Goal: Task Accomplishment & Management: Manage account settings

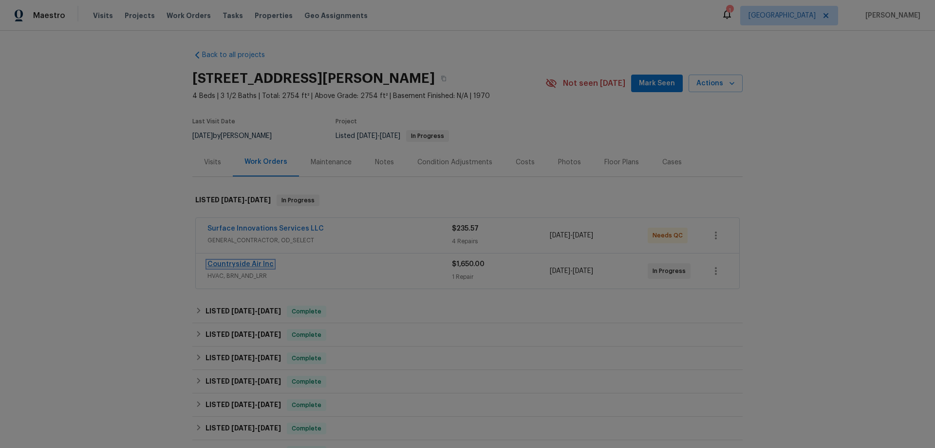
click at [254, 262] on link "Countryside Air Inc" at bounding box center [241, 264] width 66 height 7
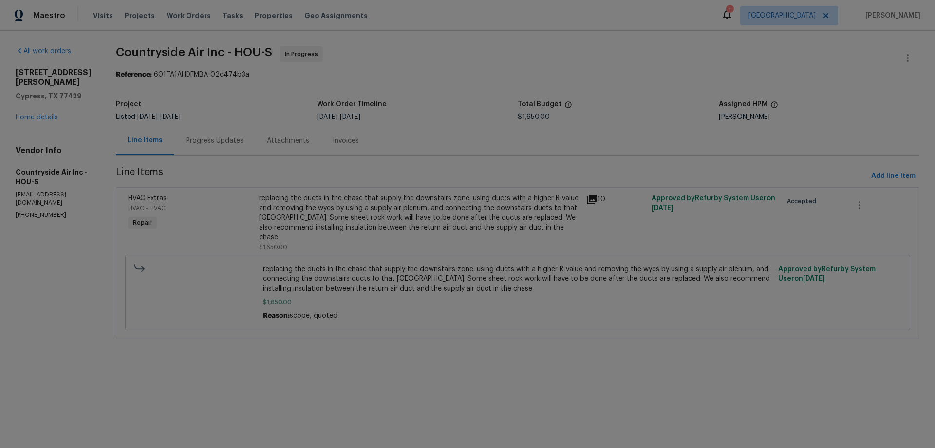
click at [225, 142] on div "Progress Updates" at bounding box center [214, 141] width 57 height 10
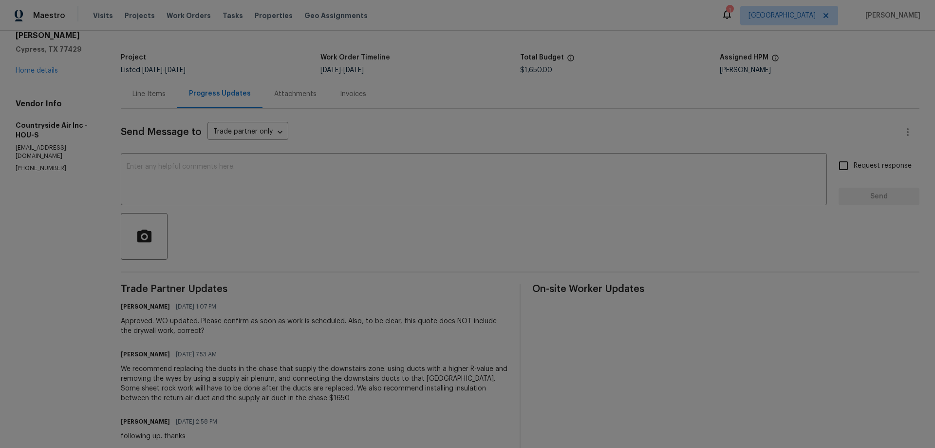
scroll to position [49, 0]
click at [356, 177] on textarea at bounding box center [474, 178] width 695 height 34
type textarea "checking status"
click at [839, 169] on input "Request response" at bounding box center [844, 163] width 20 height 20
checkbox input "true"
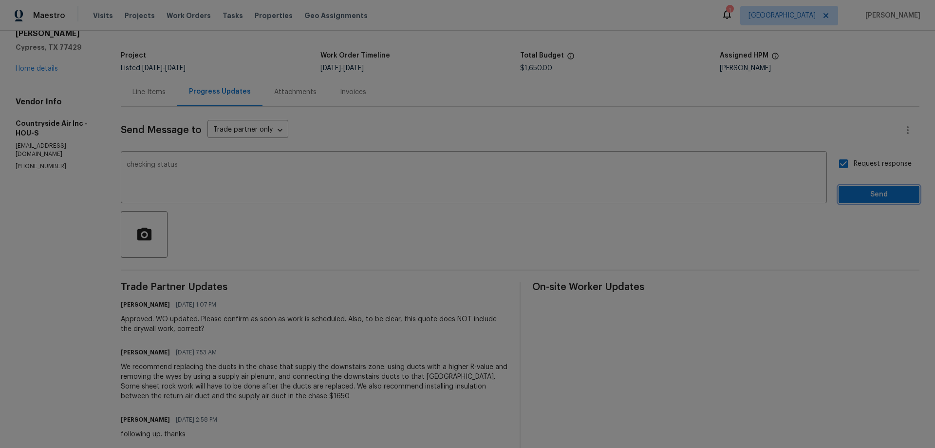
click at [864, 203] on button "Send" at bounding box center [879, 195] width 81 height 18
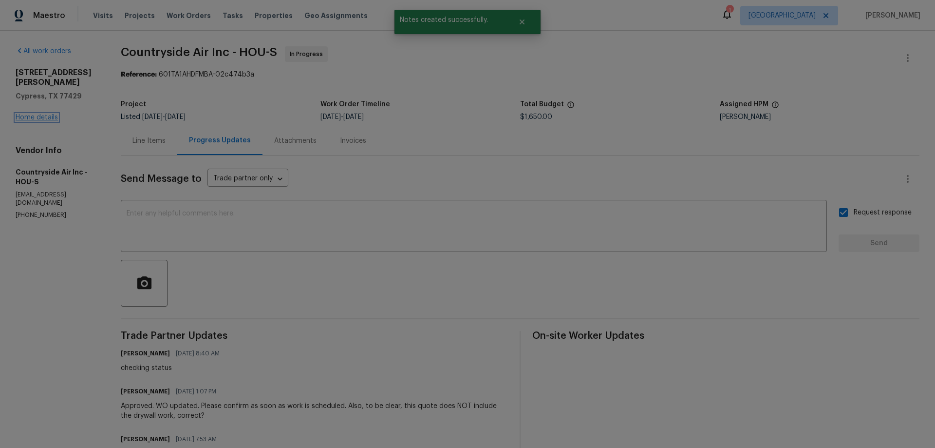
click at [37, 114] on link "Home details" at bounding box center [37, 117] width 42 height 7
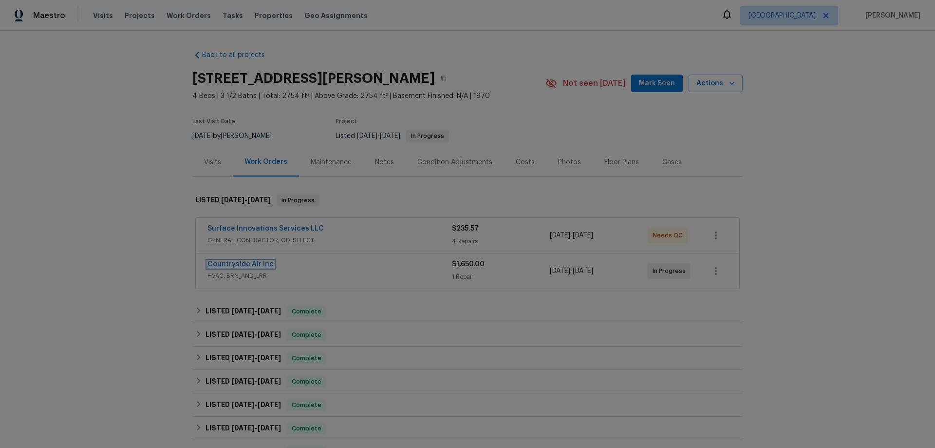
click at [238, 261] on link "Countryside Air Inc" at bounding box center [241, 264] width 66 height 7
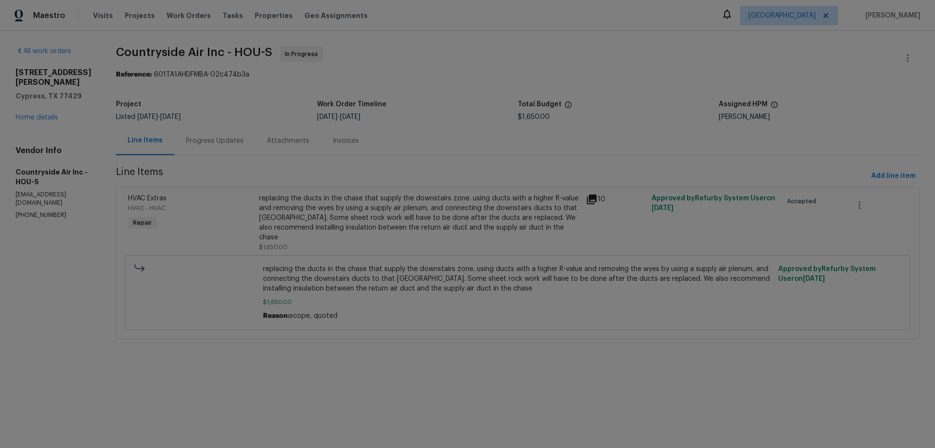
click at [221, 137] on div "Progress Updates" at bounding box center [214, 141] width 57 height 10
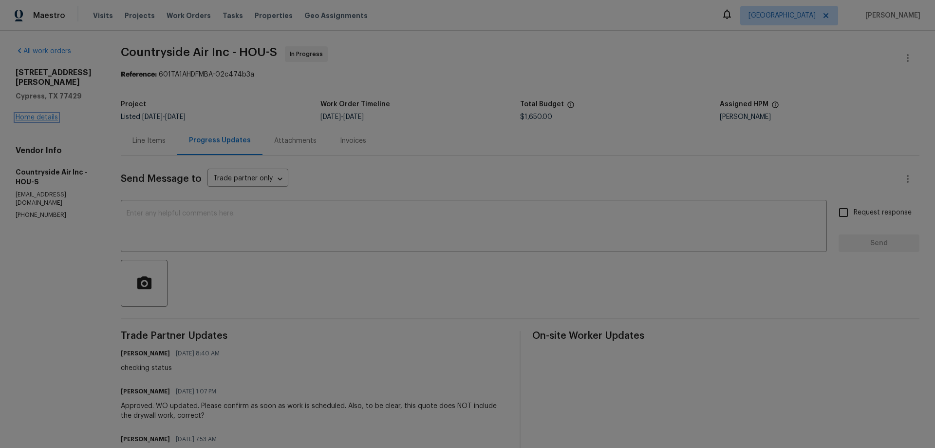
click at [48, 114] on link "Home details" at bounding box center [37, 117] width 42 height 7
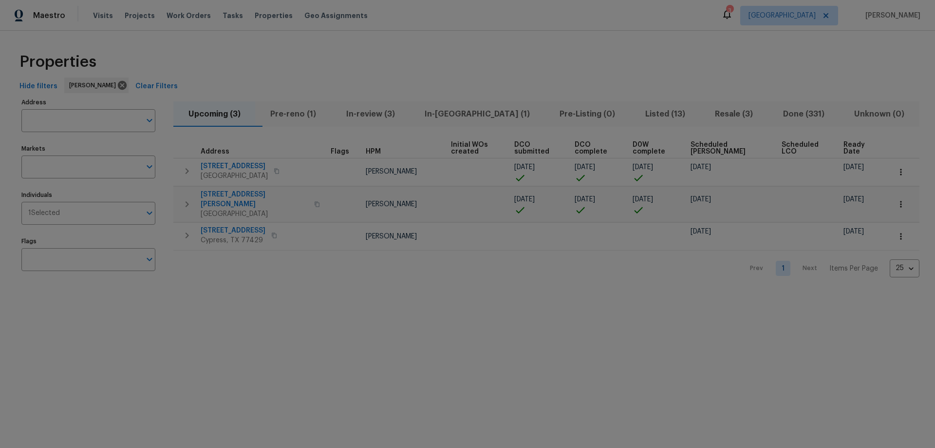
click at [304, 111] on span "Pre-reno (1)" at bounding box center [293, 114] width 64 height 14
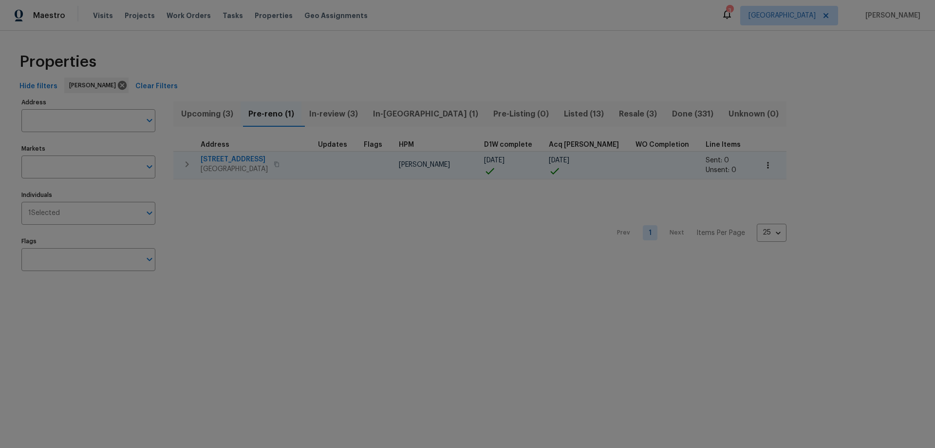
click at [222, 158] on span "[STREET_ADDRESS]" at bounding box center [234, 159] width 67 height 10
click at [186, 165] on icon "button" at bounding box center [187, 164] width 12 height 12
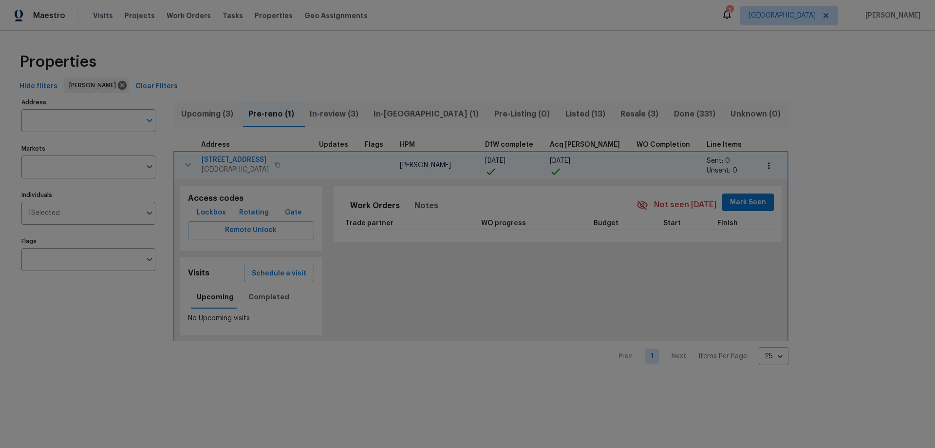
click at [186, 164] on icon "button" at bounding box center [188, 165] width 12 height 12
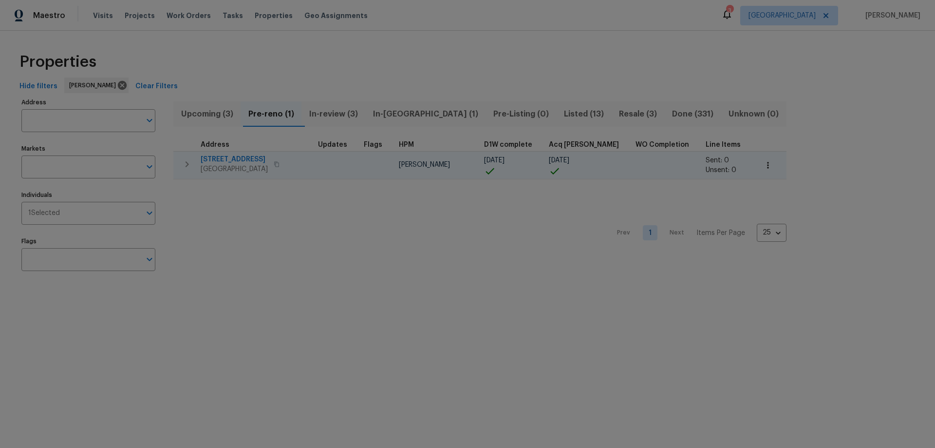
click at [763, 167] on icon "button" at bounding box center [768, 165] width 10 height 10
drag, startPoint x: 421, startPoint y: 203, endPoint x: 404, endPoint y: 200, distance: 17.3
click at [421, 203] on div at bounding box center [467, 224] width 935 height 448
click at [185, 164] on icon "button" at bounding box center [187, 164] width 12 height 12
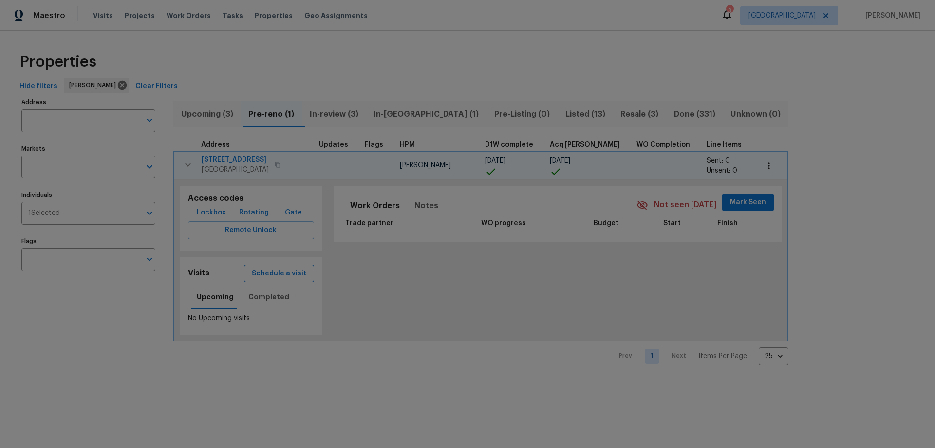
click at [268, 276] on span "Schedule a visit" at bounding box center [279, 273] width 55 height 12
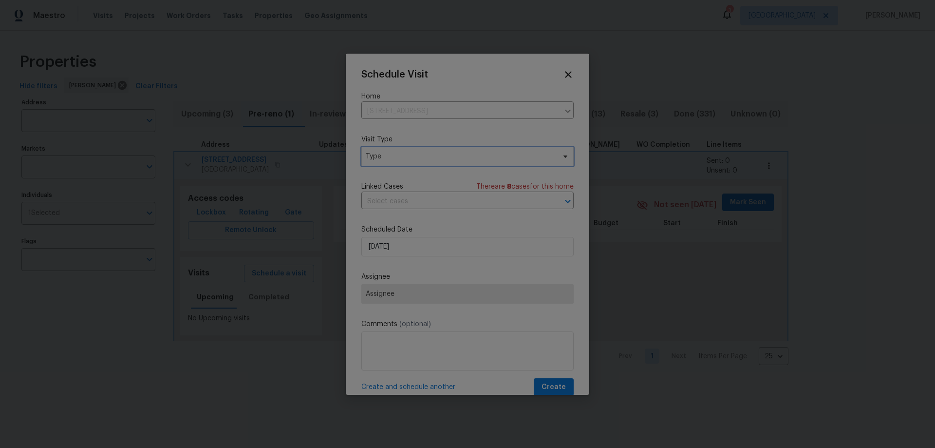
click at [406, 163] on span "Type" at bounding box center [467, 156] width 212 height 19
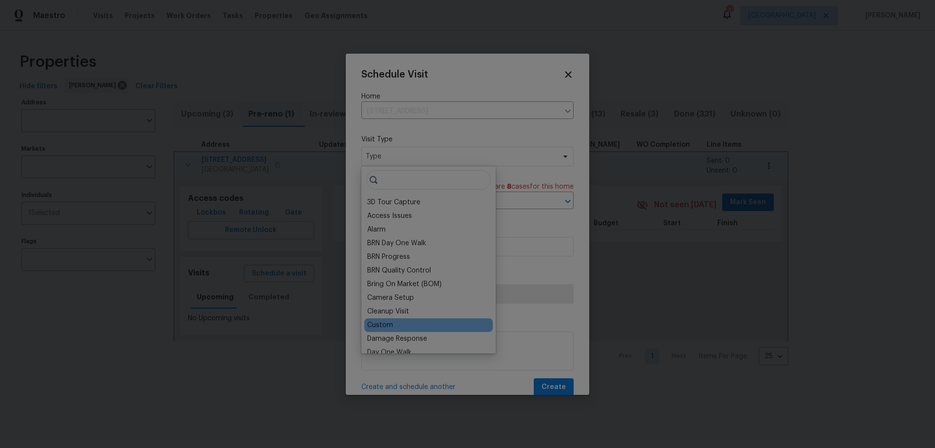
click at [387, 323] on div "Custom" at bounding box center [380, 325] width 26 height 10
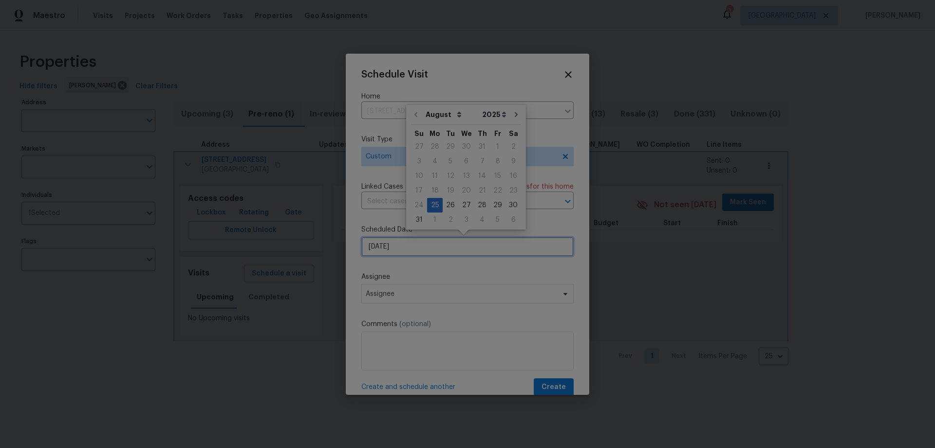
click at [410, 248] on input "8/25/2025" at bounding box center [467, 246] width 212 height 19
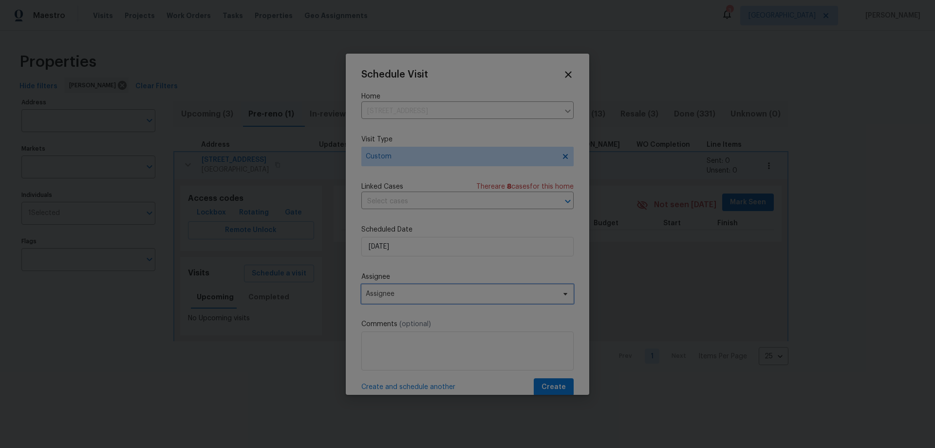
click at [406, 293] on span "Assignee" at bounding box center [461, 294] width 191 height 8
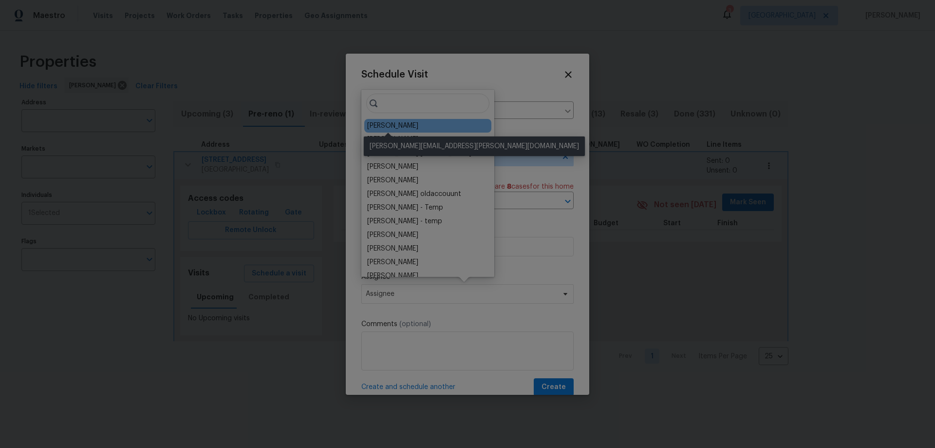
click at [392, 123] on div "[PERSON_NAME]" at bounding box center [392, 126] width 51 height 10
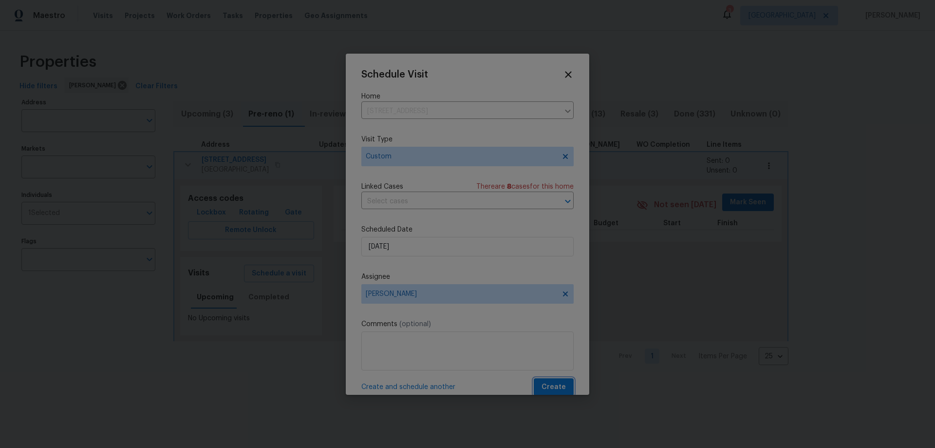
click at [547, 386] on span "Create" at bounding box center [554, 387] width 24 height 12
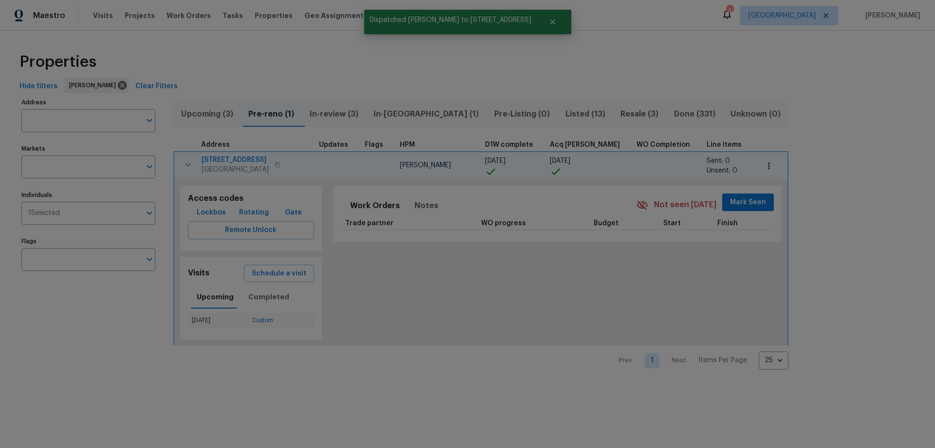
click at [402, 293] on div "Work Orders Notes Not seen today Mark Seen Trade partner WO progress Budget Sta…" at bounding box center [558, 263] width 460 height 166
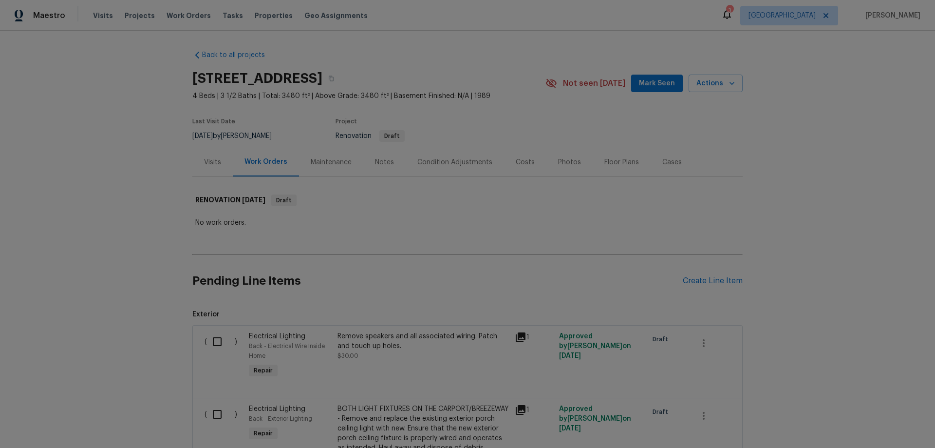
click at [217, 164] on div "Visits" at bounding box center [212, 162] width 17 height 10
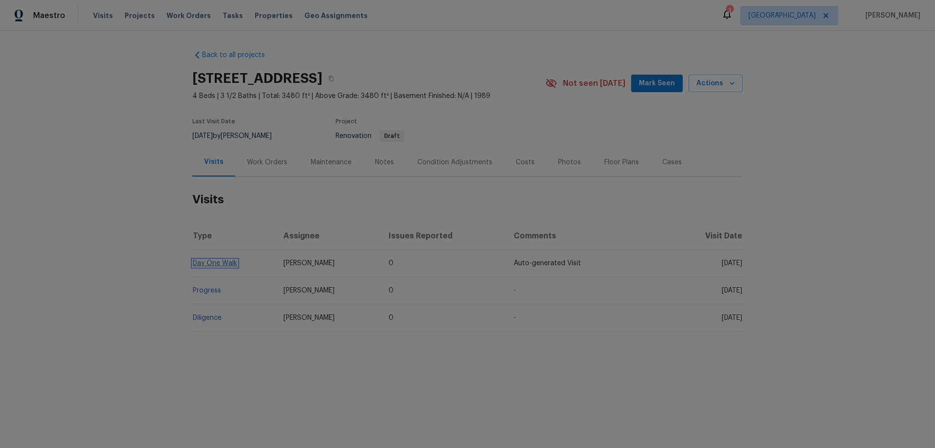
click at [212, 263] on link "Day One Walk" at bounding box center [215, 263] width 44 height 7
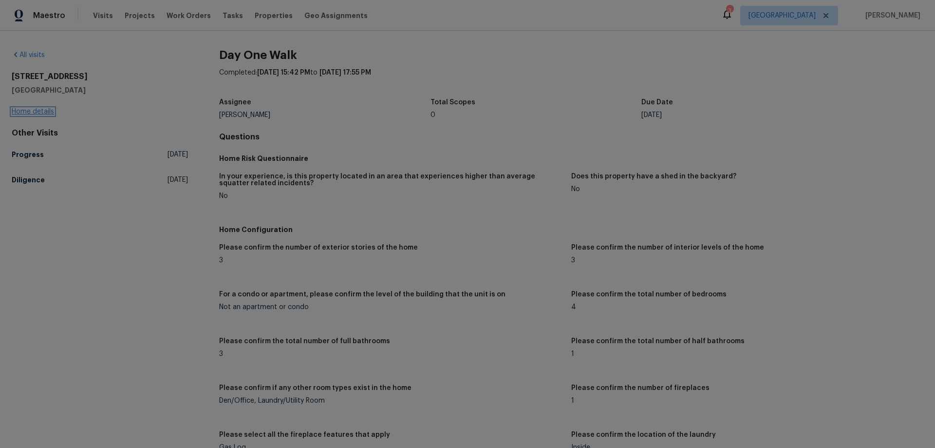
click at [37, 111] on link "Home details" at bounding box center [33, 111] width 42 height 7
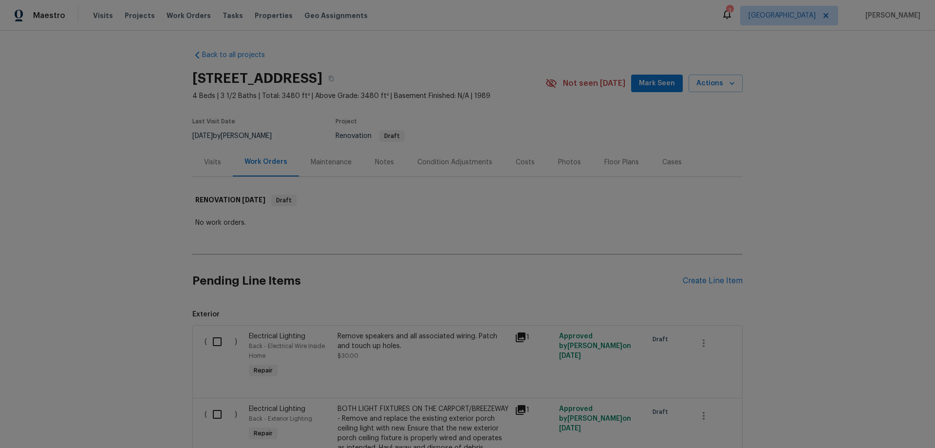
click at [472, 158] on div "Condition Adjustments" at bounding box center [455, 162] width 75 height 10
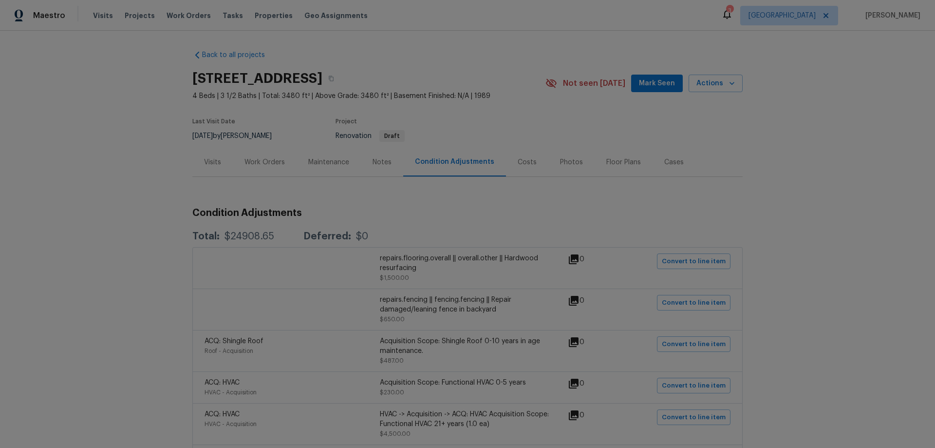
click at [209, 165] on div "Visits" at bounding box center [212, 162] width 17 height 10
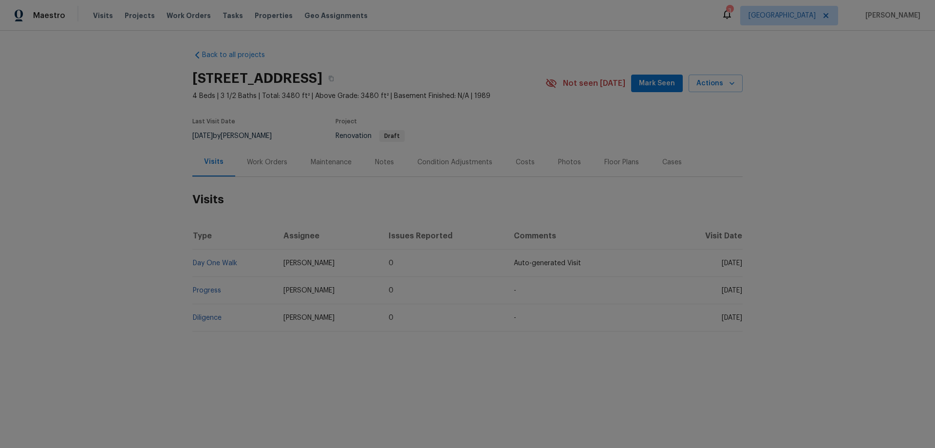
click at [389, 164] on div "Notes" at bounding box center [384, 162] width 42 height 29
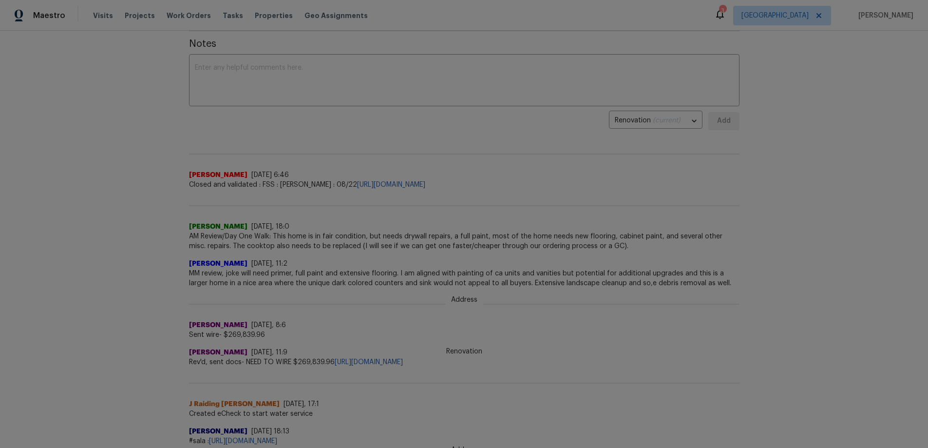
scroll to position [146, 0]
drag, startPoint x: 409, startPoint y: 235, endPoint x: 519, endPoint y: 239, distance: 110.2
click at [518, 239] on span "AM Review/Day One Walk: This home is in fair condition, but needs drywall repai…" at bounding box center [464, 240] width 551 height 19
click at [519, 239] on span "AM Review/Day One Walk: This home is in fair condition, but needs drywall repai…" at bounding box center [464, 240] width 551 height 19
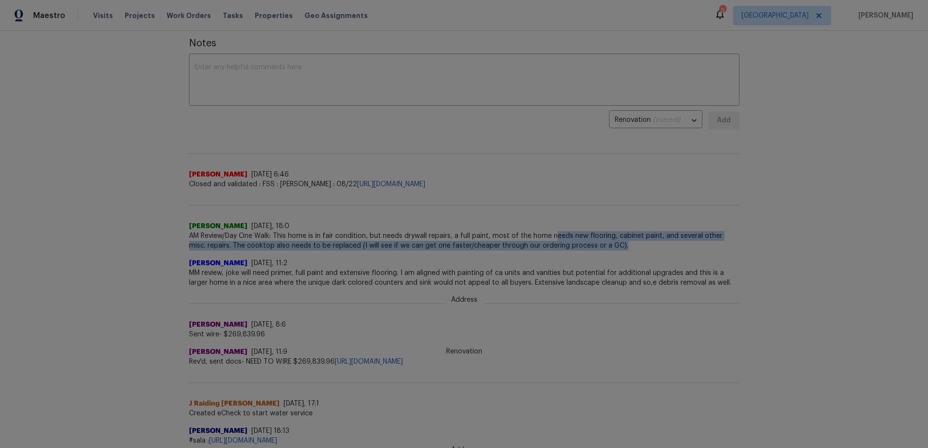
drag, startPoint x: 551, startPoint y: 238, endPoint x: 612, endPoint y: 245, distance: 60.7
click at [608, 243] on span "AM Review/Day One Walk: This home is in fair condition, but needs drywall repai…" at bounding box center [464, 240] width 551 height 19
click at [612, 245] on span "AM Review/Day One Walk: This home is in fair condition, but needs drywall repai…" at bounding box center [464, 240] width 551 height 19
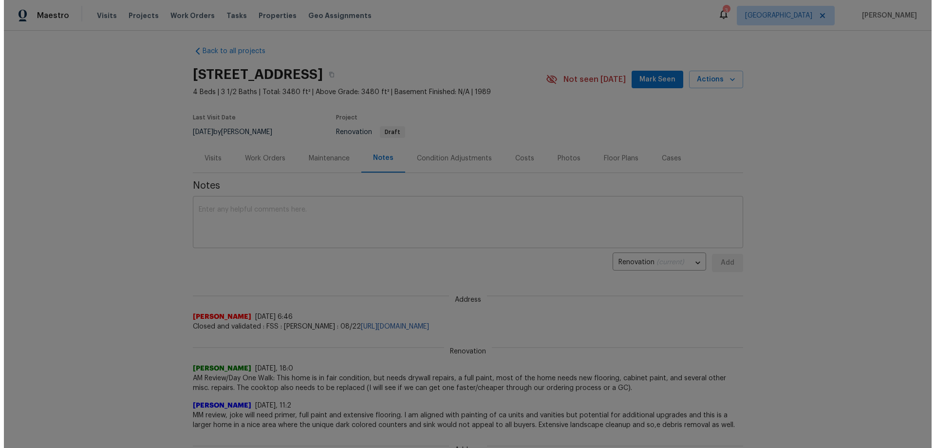
scroll to position [0, 0]
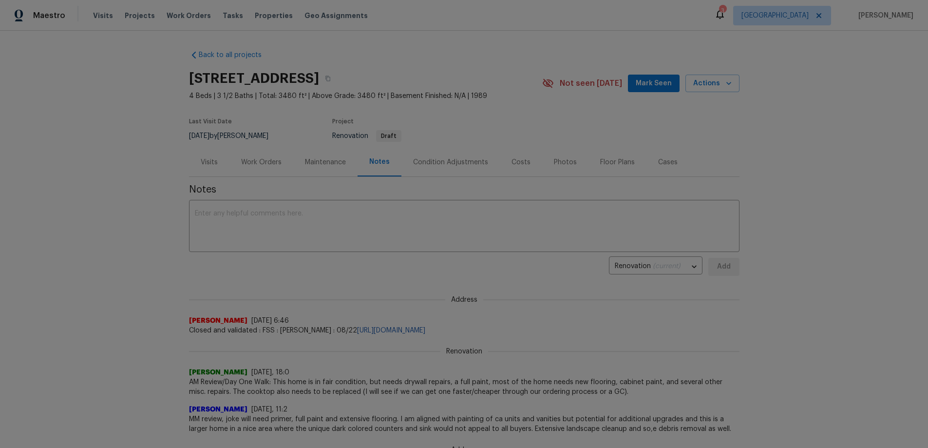
click at [241, 161] on div "Work Orders" at bounding box center [261, 162] width 40 height 10
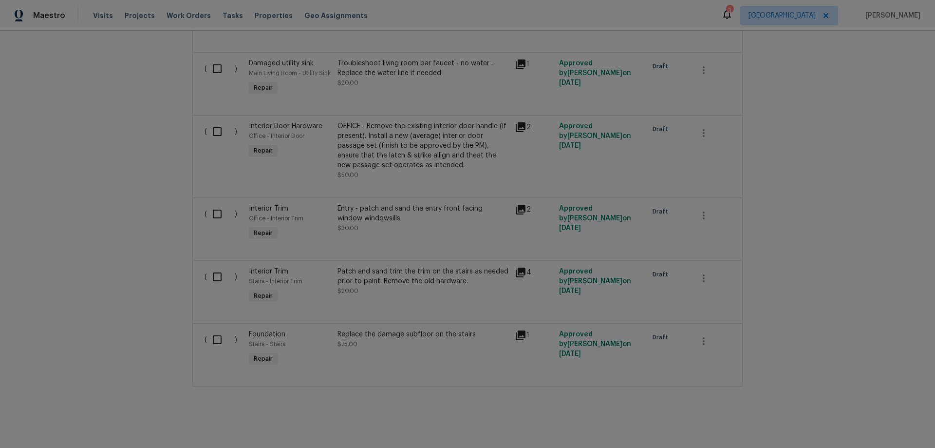
scroll to position [4310, 0]
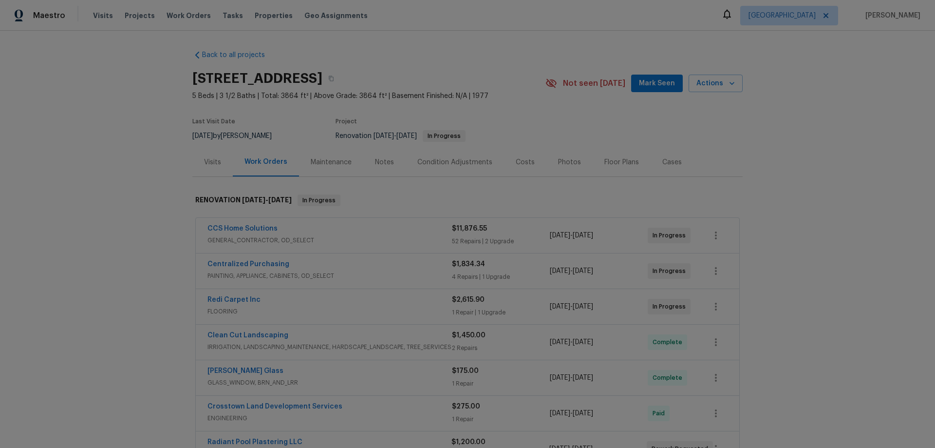
click at [385, 164] on div "Notes" at bounding box center [384, 162] width 19 height 10
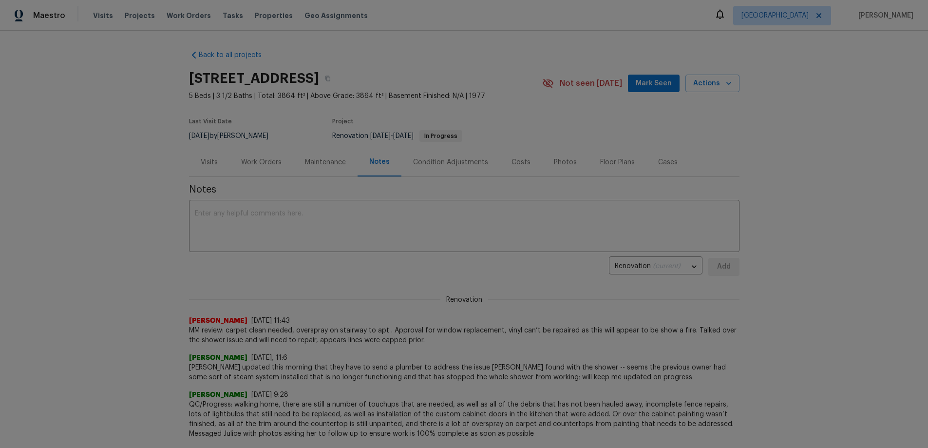
click at [204, 162] on div "Visits" at bounding box center [209, 162] width 17 height 10
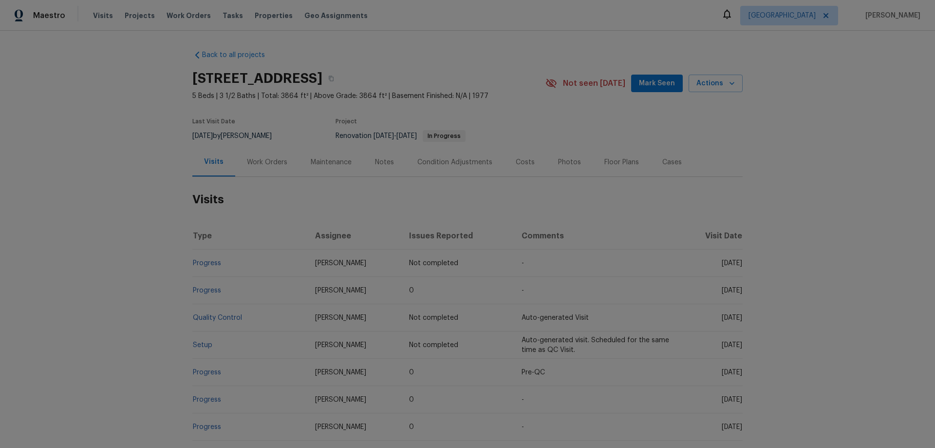
click at [271, 160] on div "Work Orders" at bounding box center [267, 162] width 40 height 10
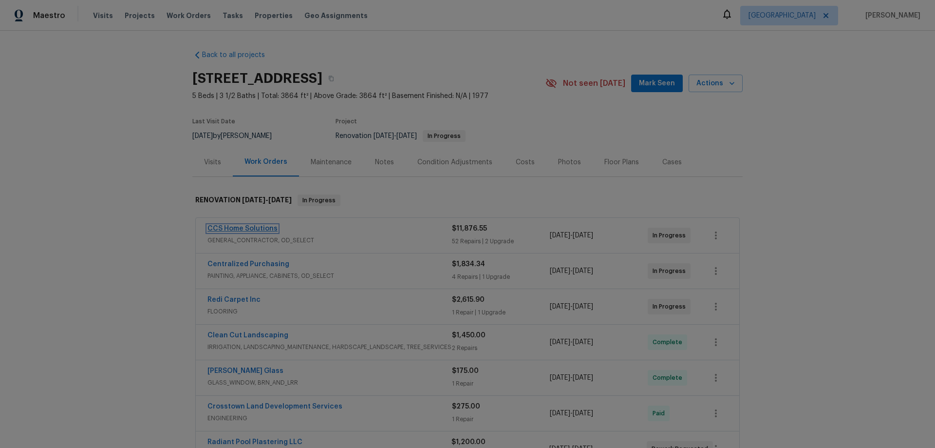
click at [241, 226] on link "CCS Home Solutions" at bounding box center [243, 228] width 70 height 7
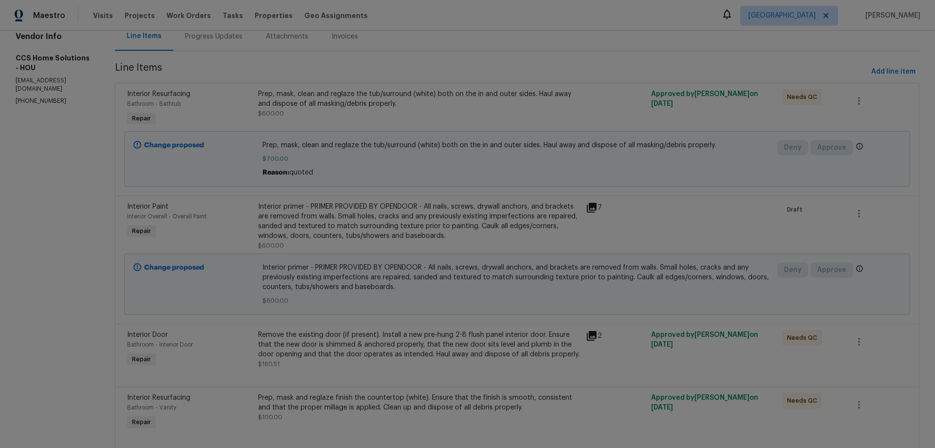
scroll to position [3622, 0]
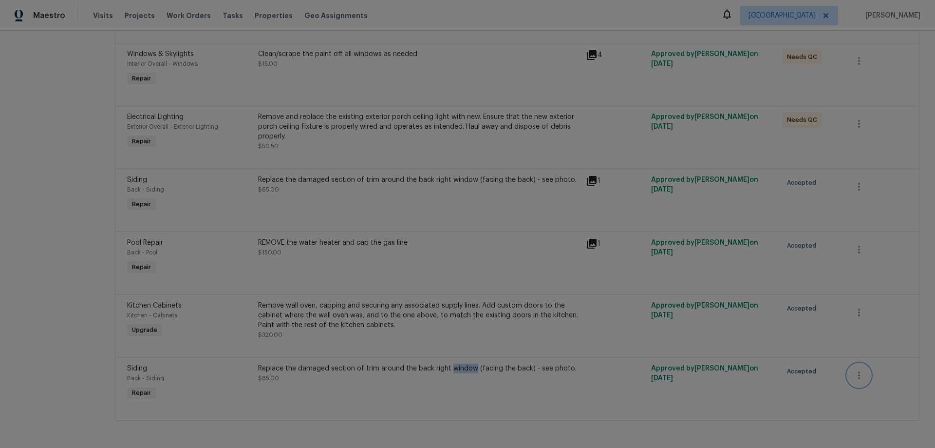
click at [854, 370] on icon "button" at bounding box center [860, 375] width 12 height 12
click at [846, 371] on li "Cancel" at bounding box center [860, 368] width 38 height 16
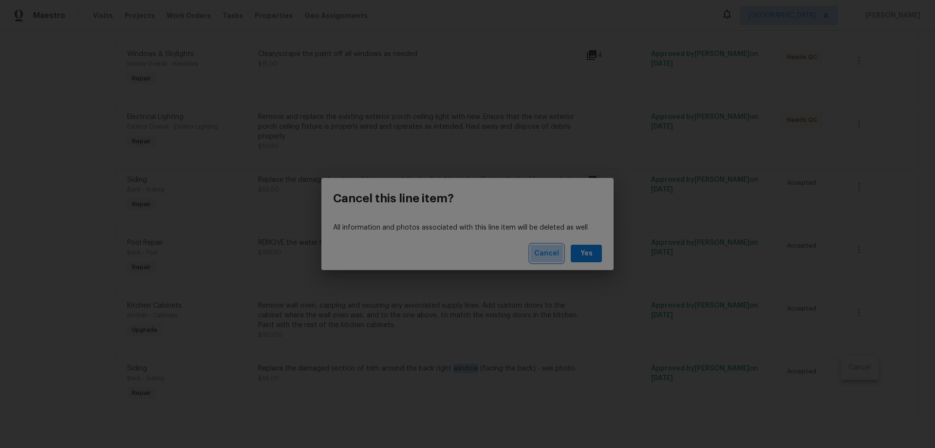
click at [541, 251] on span "Cancel" at bounding box center [546, 253] width 25 height 12
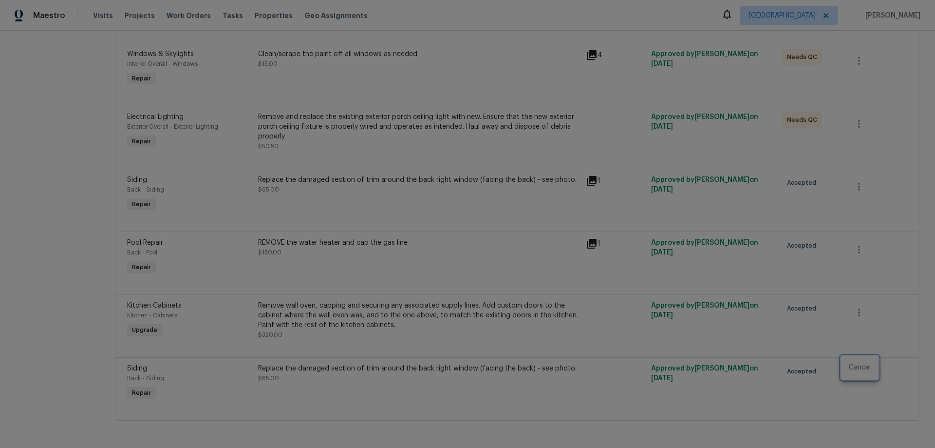
click at [470, 367] on div at bounding box center [467, 224] width 935 height 448
click at [858, 369] on icon "button" at bounding box center [860, 375] width 12 height 12
click at [858, 369] on li "Cancel" at bounding box center [860, 368] width 38 height 16
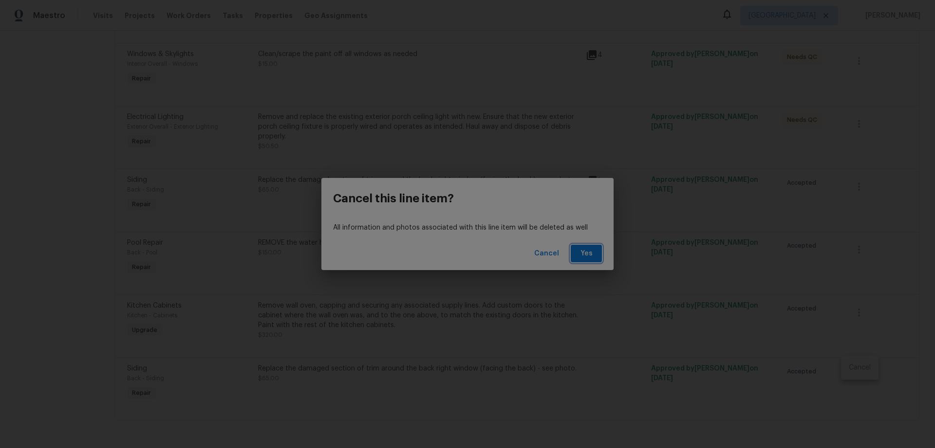
click at [586, 254] on span "Yes" at bounding box center [587, 253] width 16 height 12
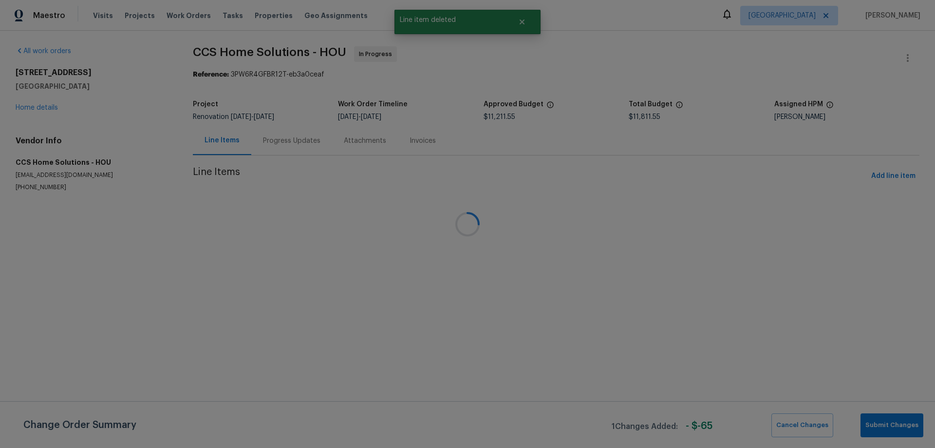
scroll to position [0, 0]
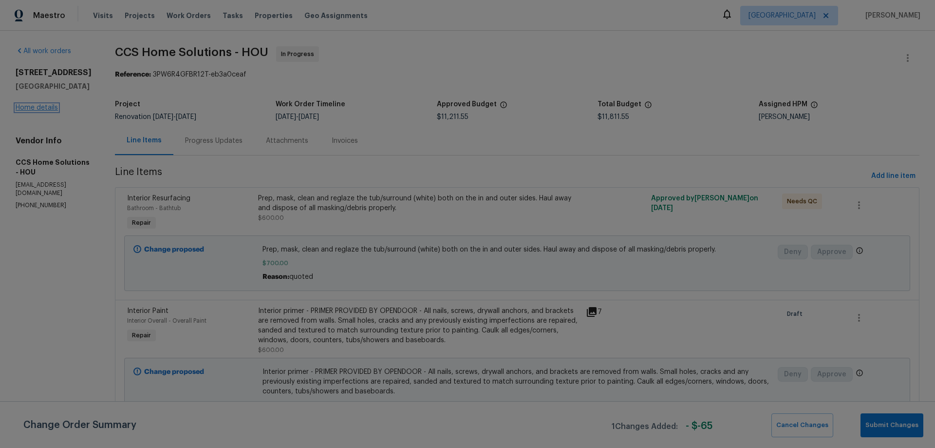
click at [37, 106] on link "Home details" at bounding box center [37, 107] width 42 height 7
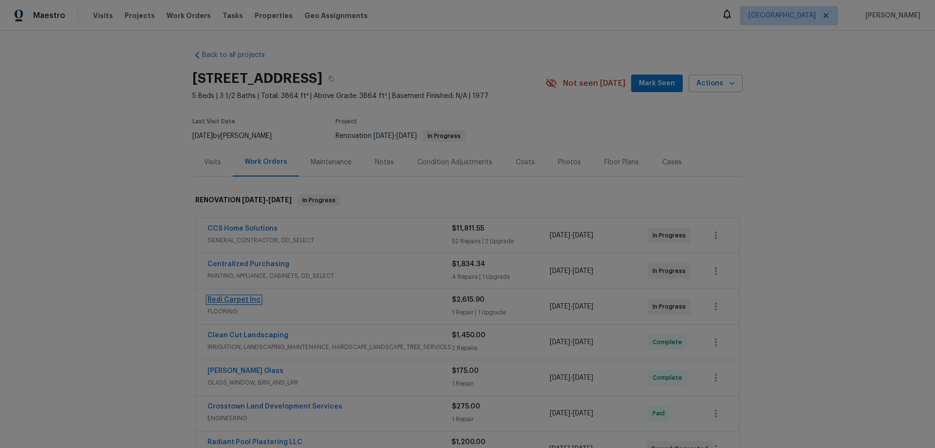
click at [238, 299] on link "Redi Carpet Inc" at bounding box center [234, 299] width 53 height 7
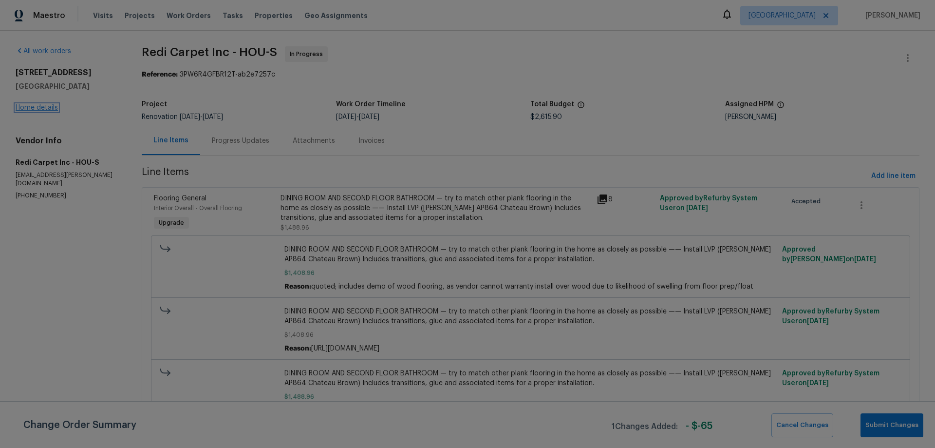
click at [36, 106] on link "Home details" at bounding box center [37, 107] width 42 height 7
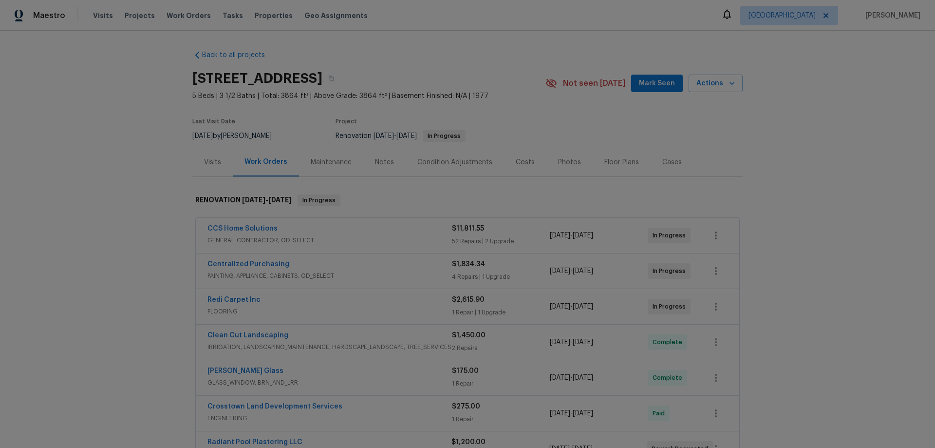
click at [228, 296] on span "Redi Carpet Inc" at bounding box center [234, 300] width 53 height 10
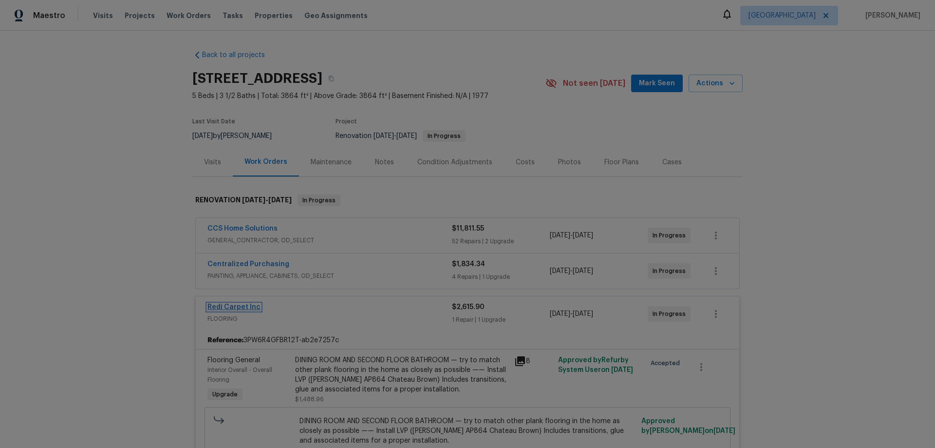
click at [225, 305] on link "Redi Carpet Inc" at bounding box center [234, 307] width 53 height 7
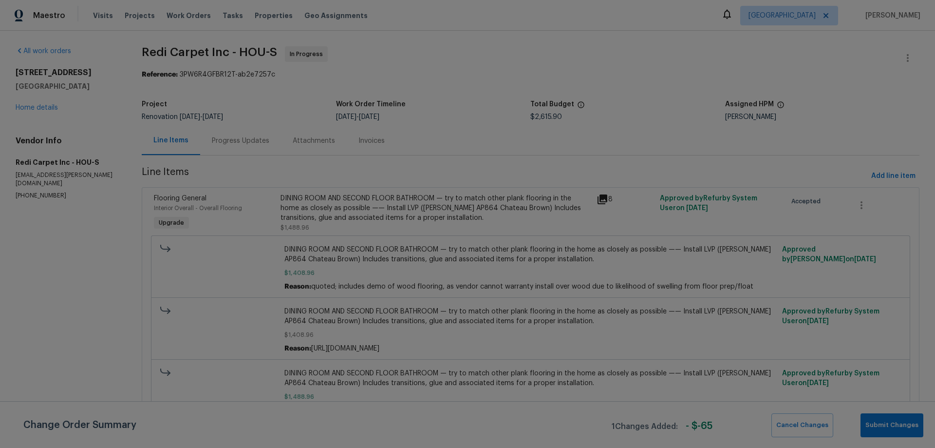
click at [242, 140] on div "Progress Updates" at bounding box center [240, 141] width 57 height 10
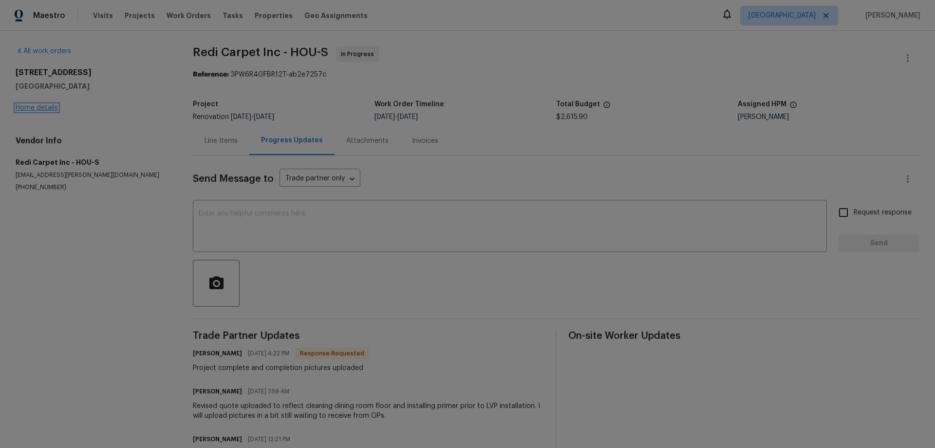
click at [33, 106] on link "Home details" at bounding box center [37, 107] width 42 height 7
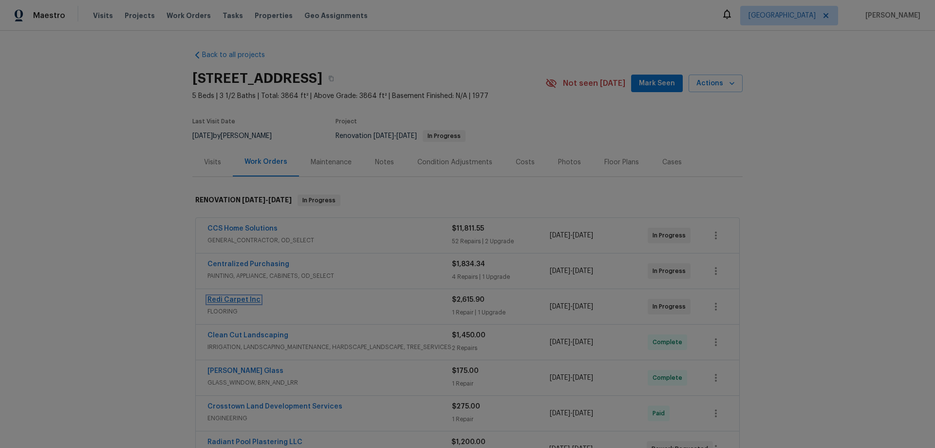
click at [233, 299] on link "Redi Carpet Inc" at bounding box center [234, 299] width 53 height 7
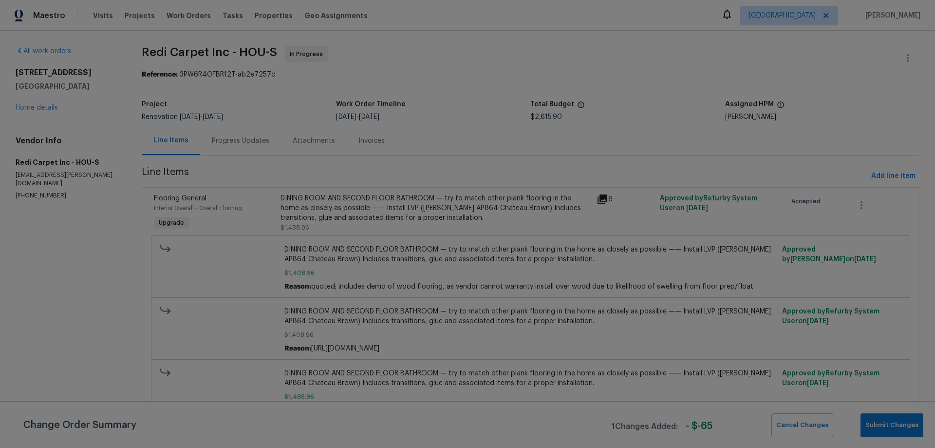
click at [468, 202] on div "DINING ROOM AND SECOND FLOOR BATHROOM — try to match other plank flooring in th…" at bounding box center [436, 207] width 311 height 29
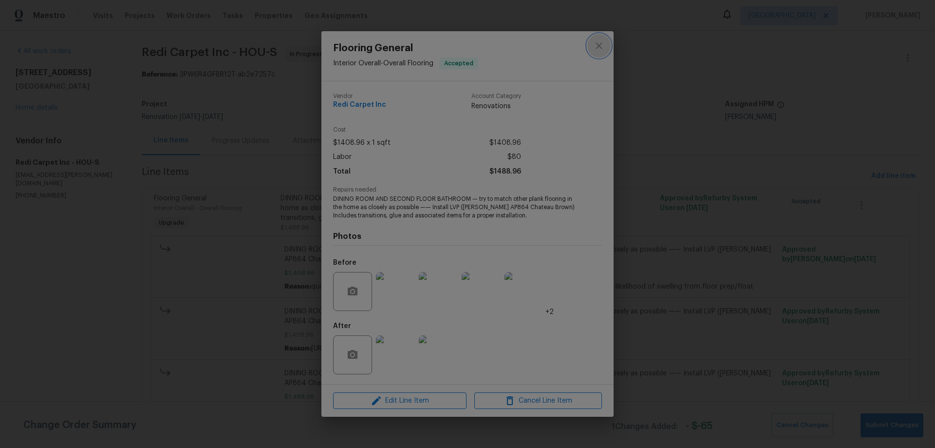
click at [601, 47] on icon "close" at bounding box center [599, 45] width 6 height 6
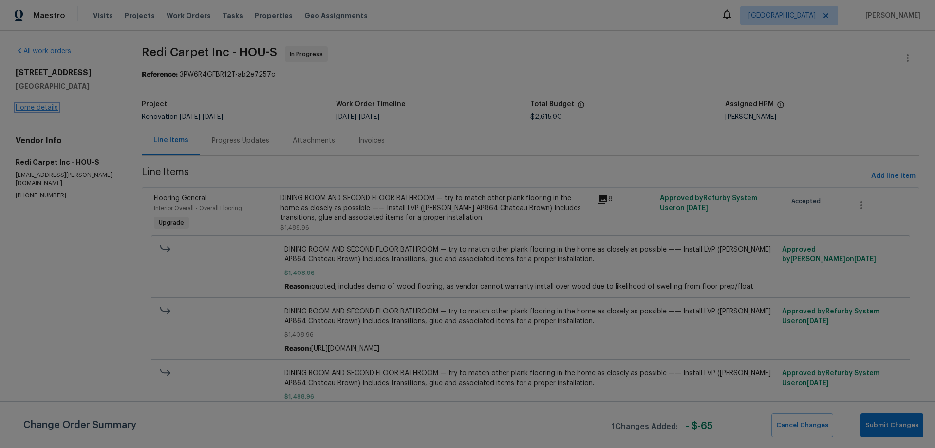
click at [37, 106] on link "Home details" at bounding box center [37, 107] width 42 height 7
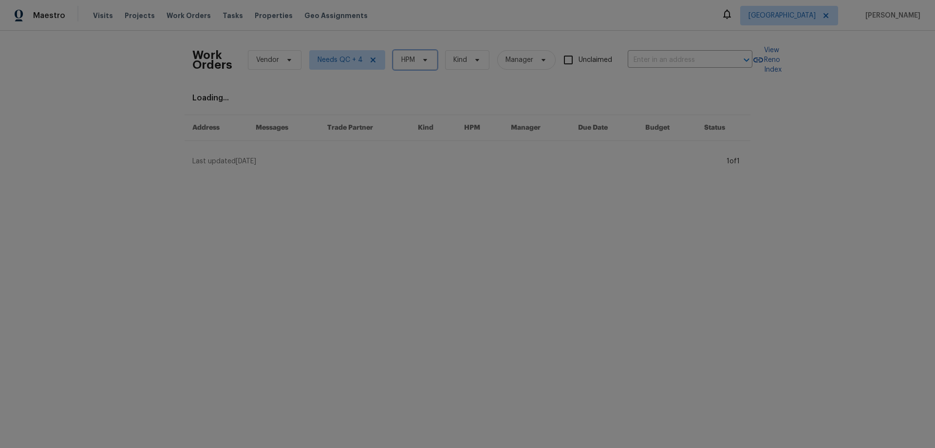
click at [424, 59] on icon at bounding box center [425, 60] width 8 height 8
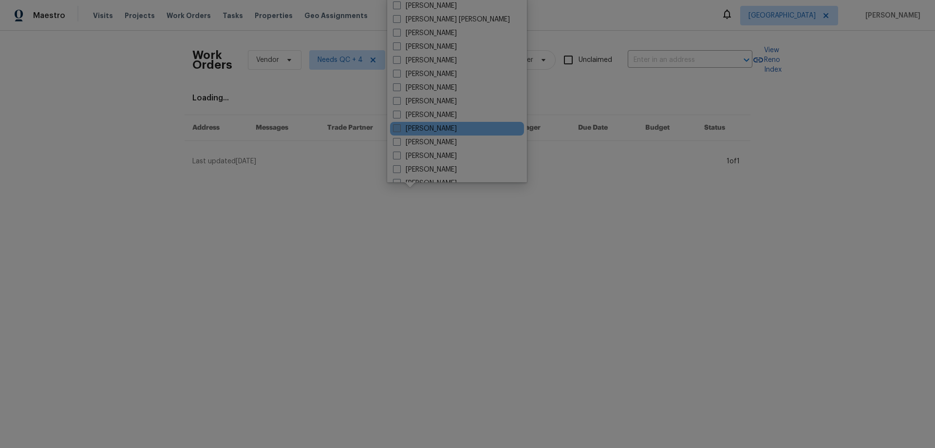
click at [433, 125] on label "[PERSON_NAME]" at bounding box center [425, 129] width 64 height 10
click at [399, 125] on input "[PERSON_NAME]" at bounding box center [396, 127] width 6 height 6
checkbox input "true"
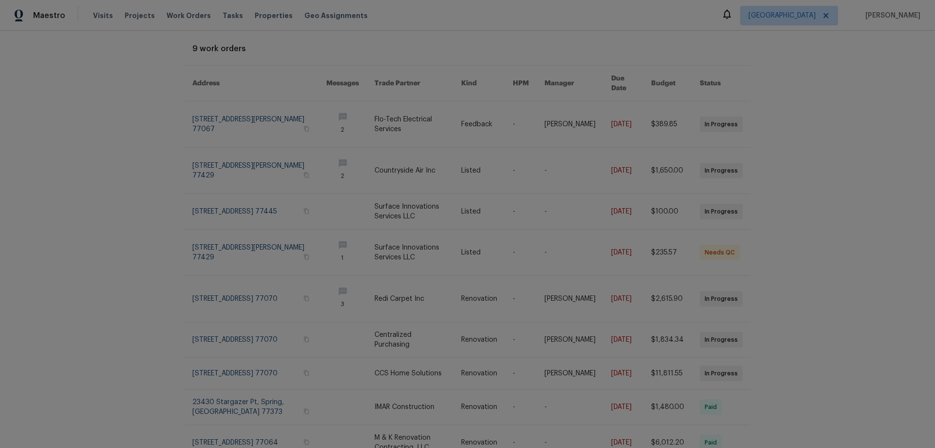
scroll to position [48, 0]
click at [385, 202] on link at bounding box center [418, 212] width 87 height 35
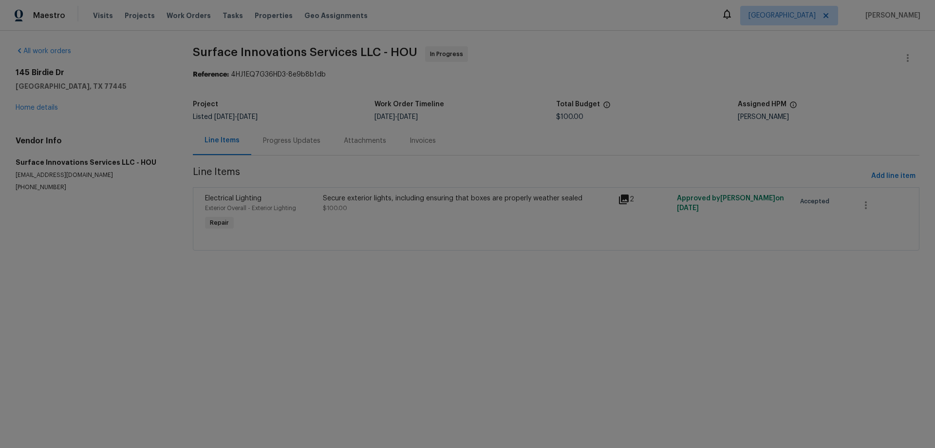
click at [272, 141] on div "Progress Updates" at bounding box center [291, 141] width 57 height 10
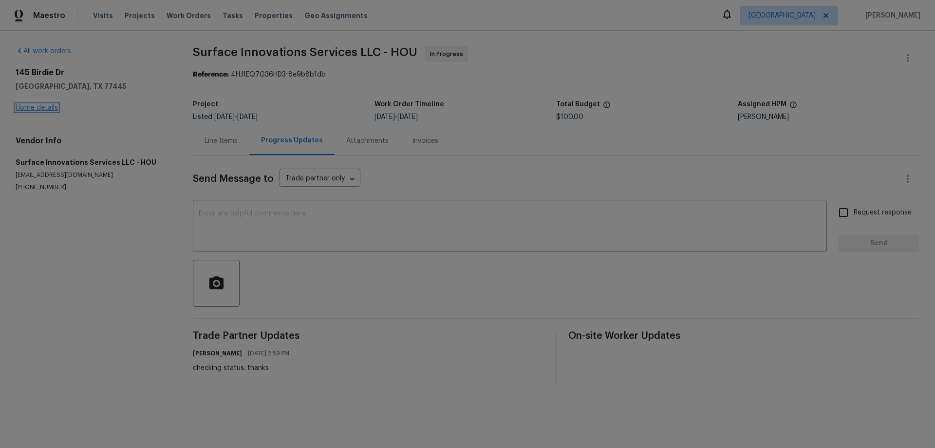
click at [41, 107] on link "Home details" at bounding box center [37, 107] width 42 height 7
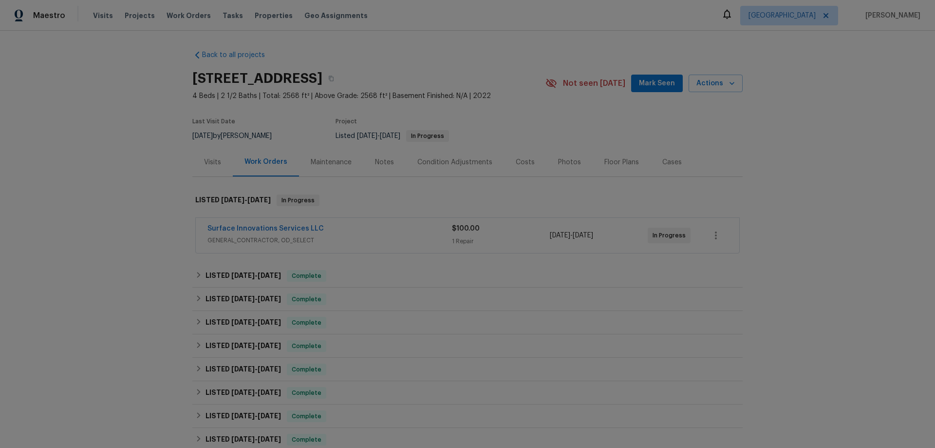
drag, startPoint x: 422, startPoint y: 102, endPoint x: 411, endPoint y: 98, distance: 11.9
drag, startPoint x: 0, startPoint y: 0, endPoint x: 527, endPoint y: 217, distance: 569.7
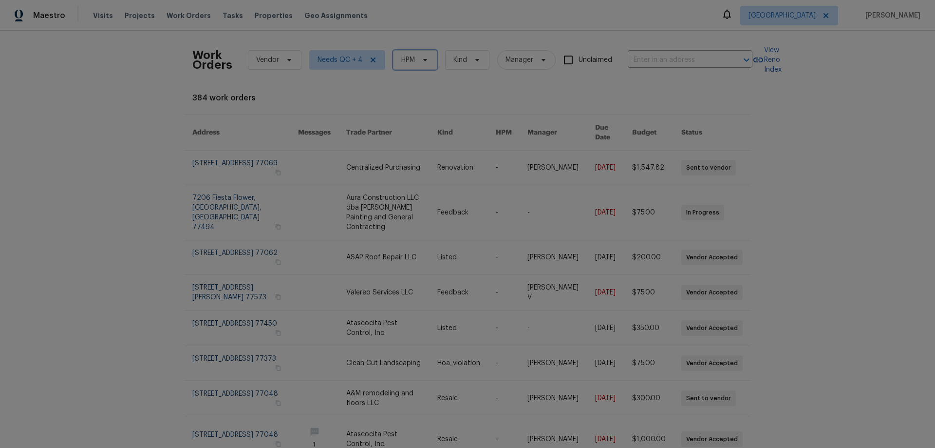
click at [410, 59] on span "HPM" at bounding box center [415, 59] width 44 height 19
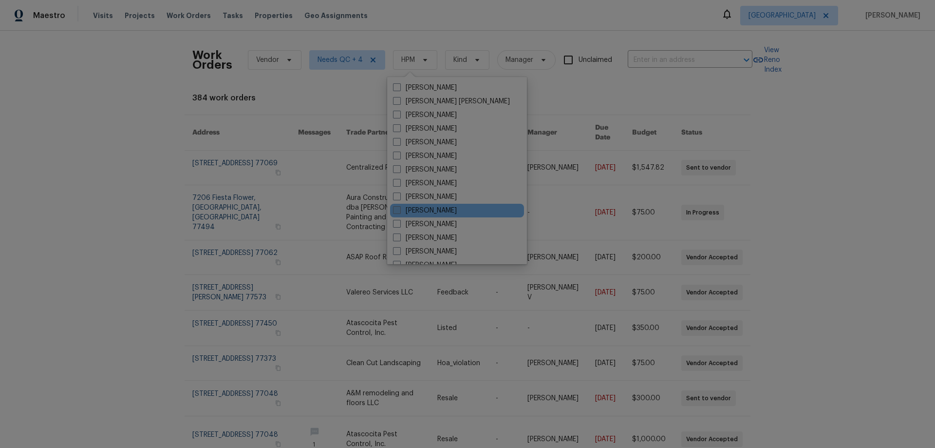
click at [435, 211] on label "[PERSON_NAME]" at bounding box center [425, 211] width 64 height 10
click at [399, 211] on input "[PERSON_NAME]" at bounding box center [396, 209] width 6 height 6
checkbox input "true"
